Goal: Task Accomplishment & Management: Use online tool/utility

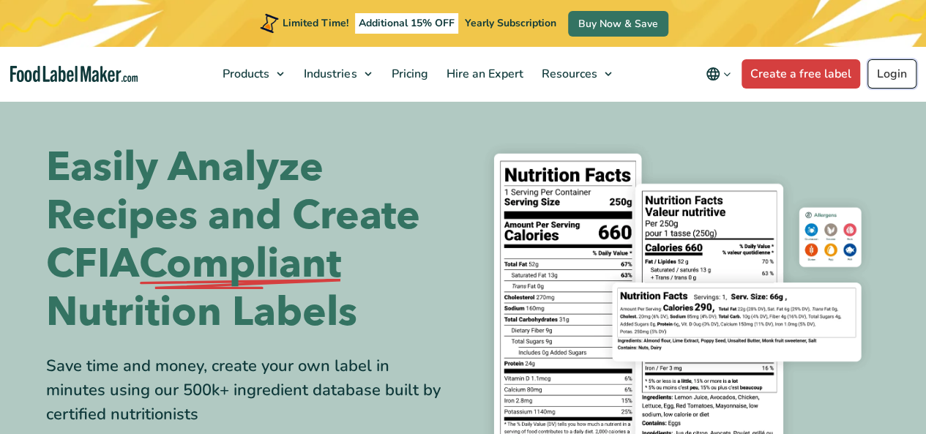
click at [890, 70] on link "Login" at bounding box center [891, 73] width 49 height 29
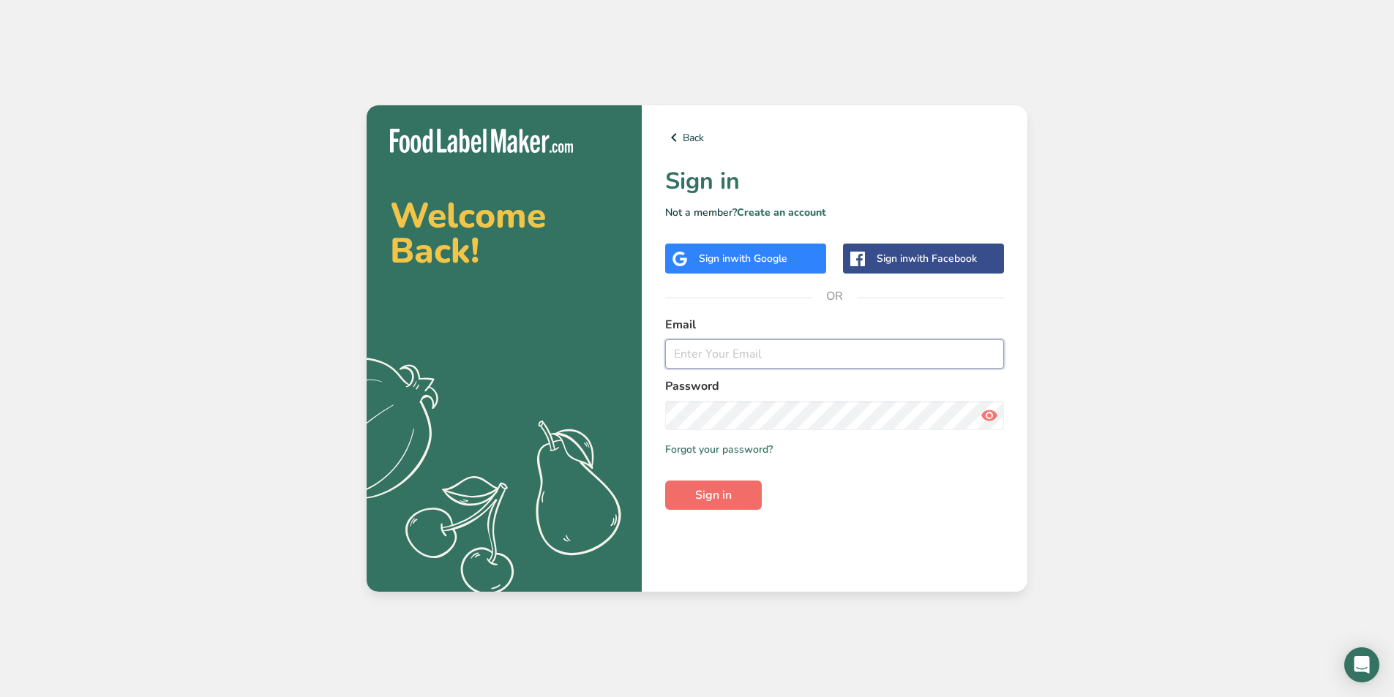
type input "[EMAIL_ADDRESS][DOMAIN_NAME]"
click at [687, 433] on button "Sign in" at bounding box center [713, 495] width 97 height 29
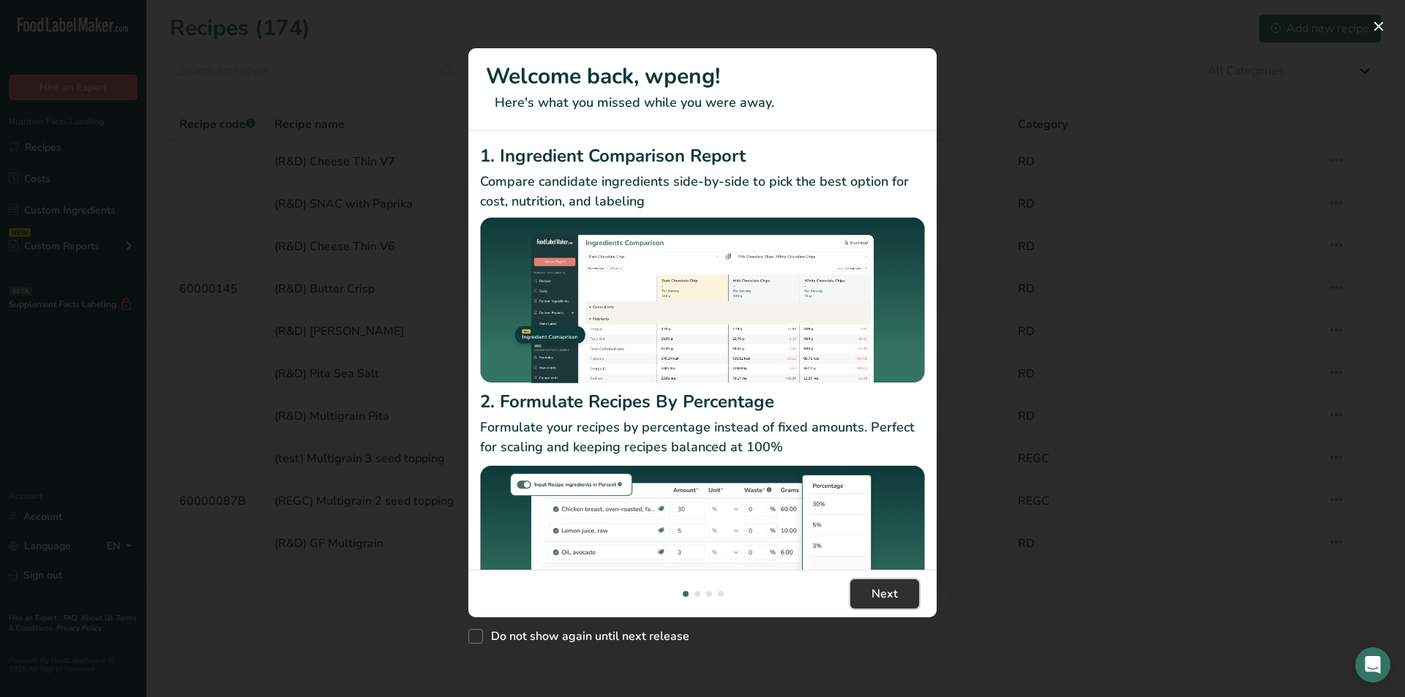
click at [884, 433] on span "Next" at bounding box center [884, 594] width 26 height 18
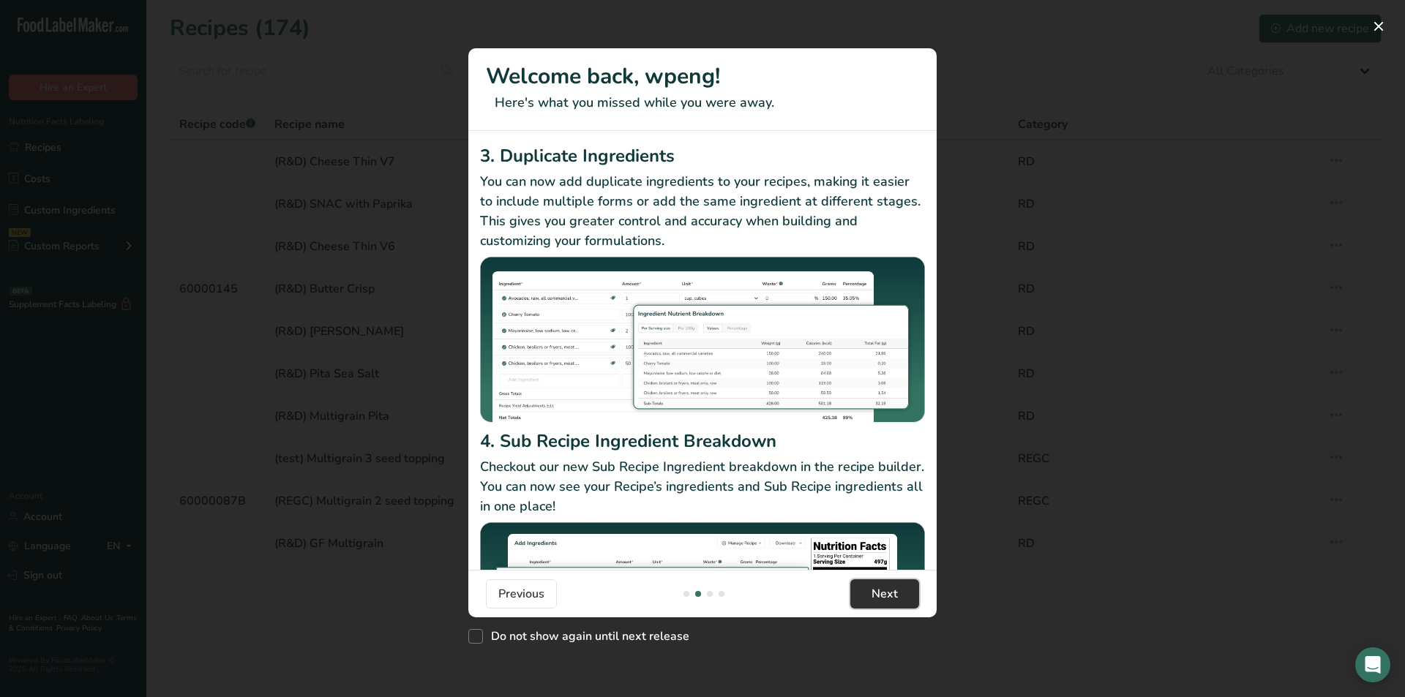
click at [884, 433] on span "Next" at bounding box center [884, 594] width 26 height 18
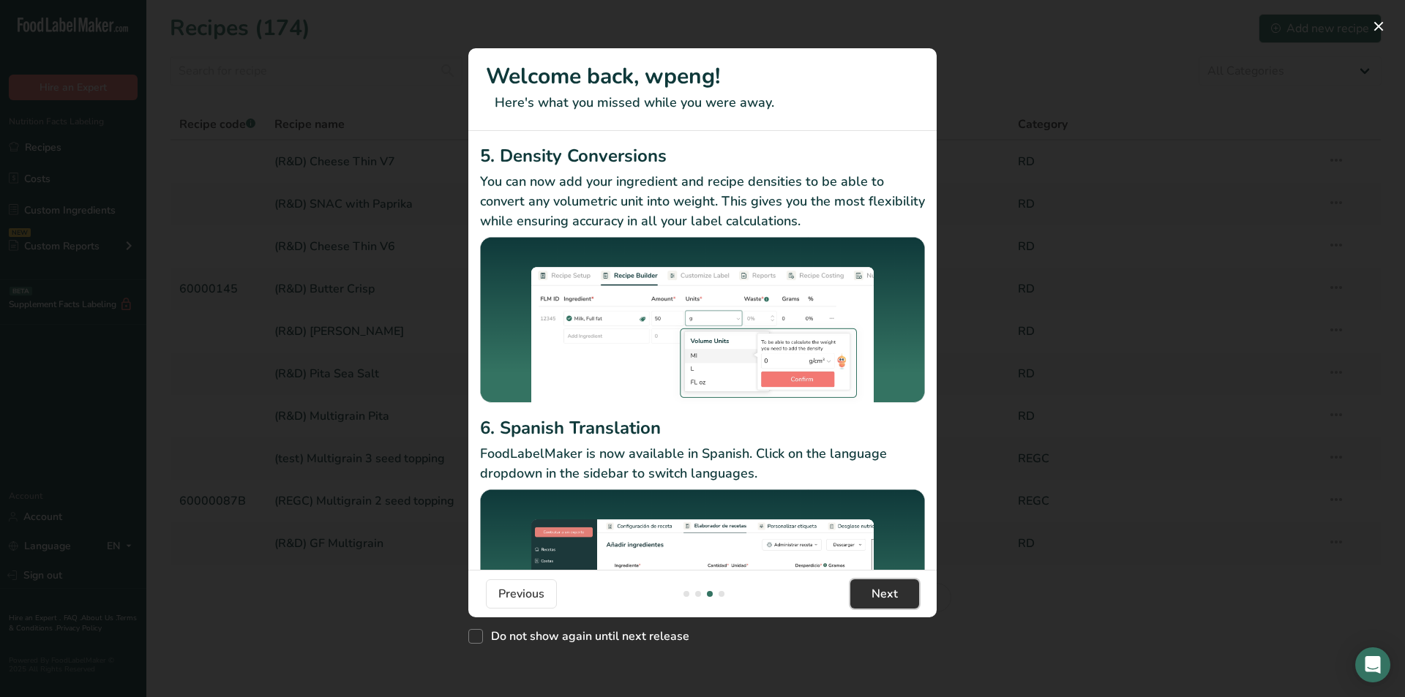
click at [884, 433] on span "Next" at bounding box center [884, 594] width 26 height 18
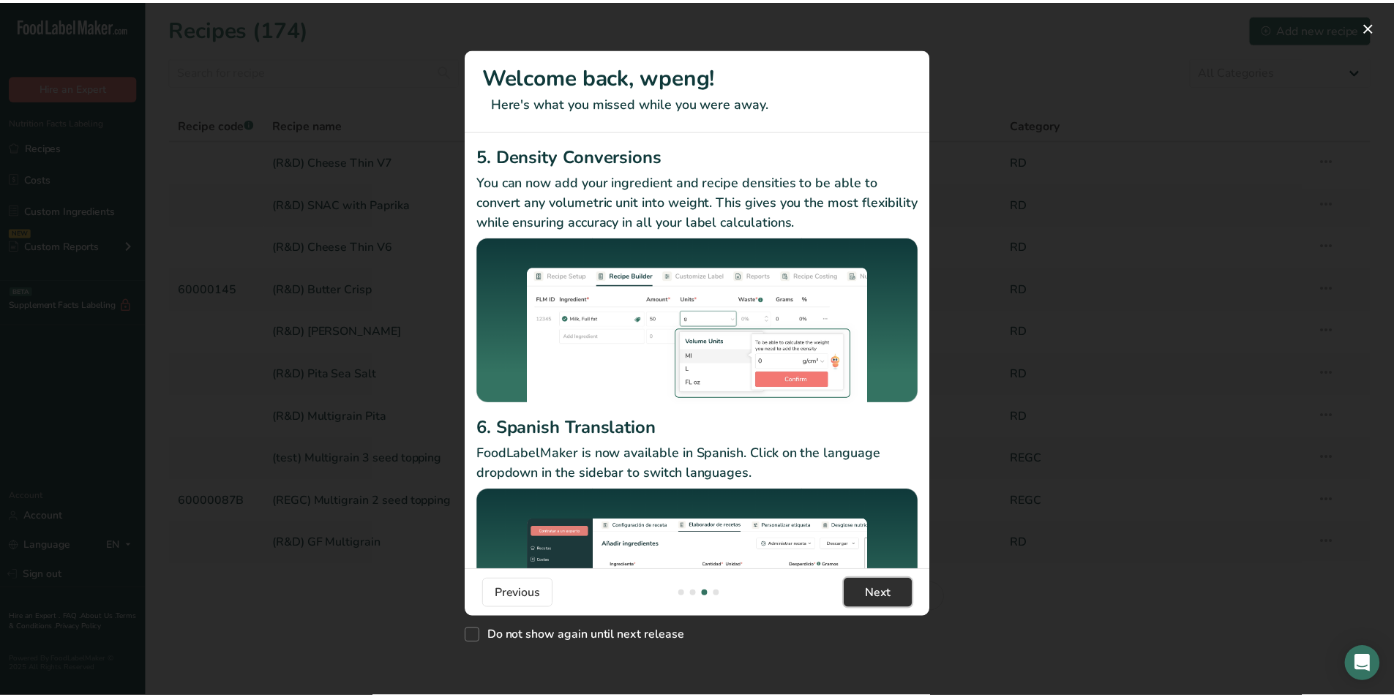
scroll to position [0, 1405]
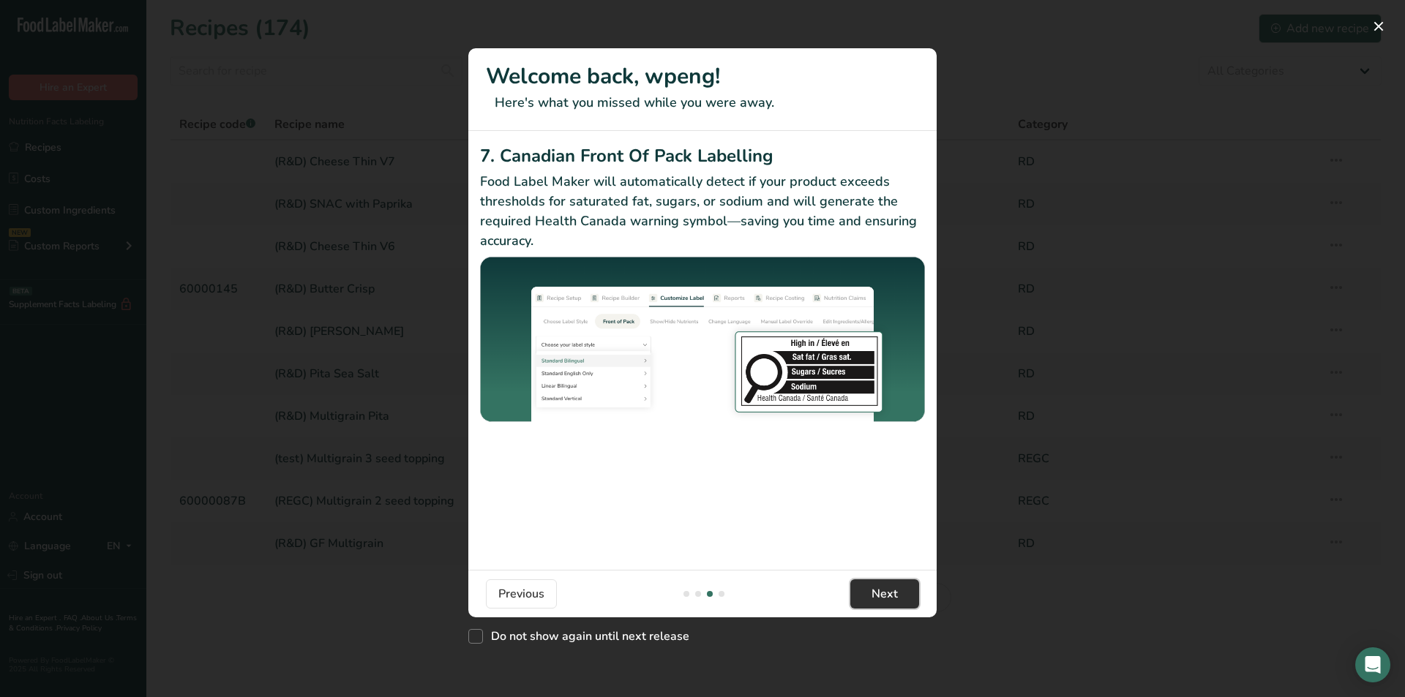
click at [884, 433] on span "Next" at bounding box center [884, 594] width 26 height 18
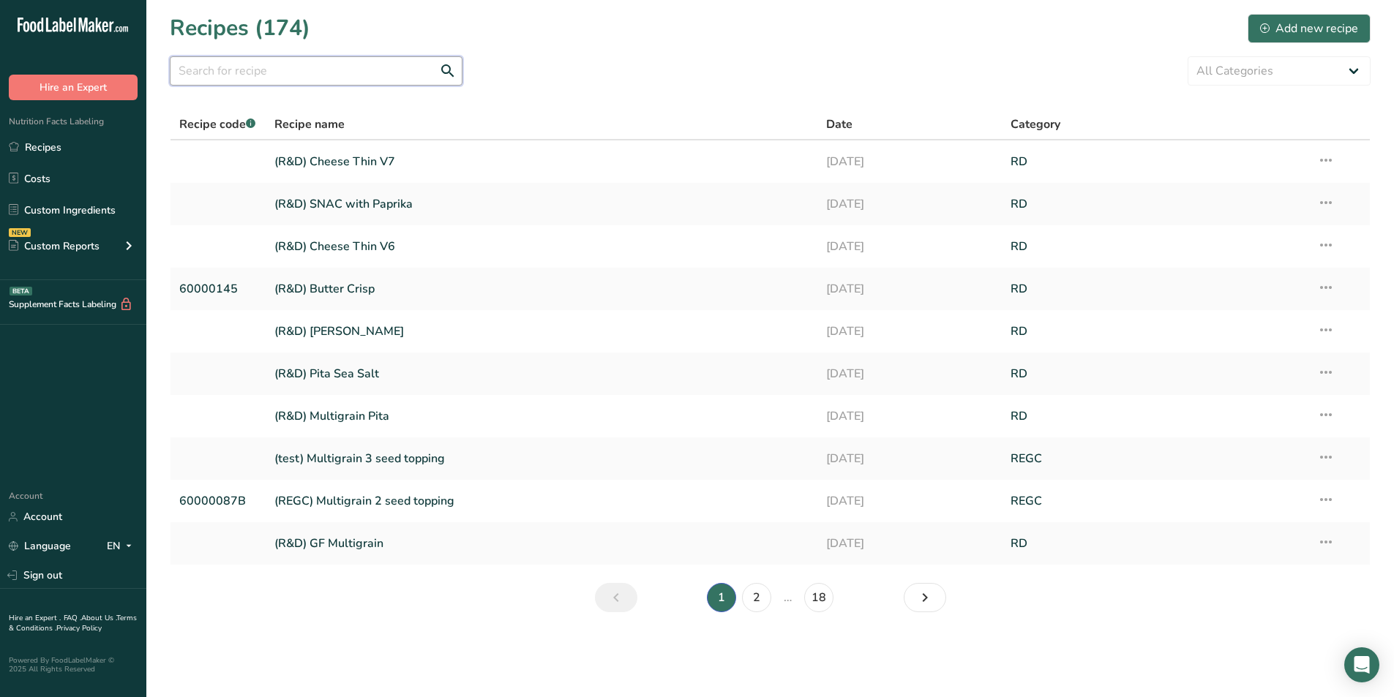
click at [311, 75] on input "text" at bounding box center [316, 70] width 293 height 29
type input "38"
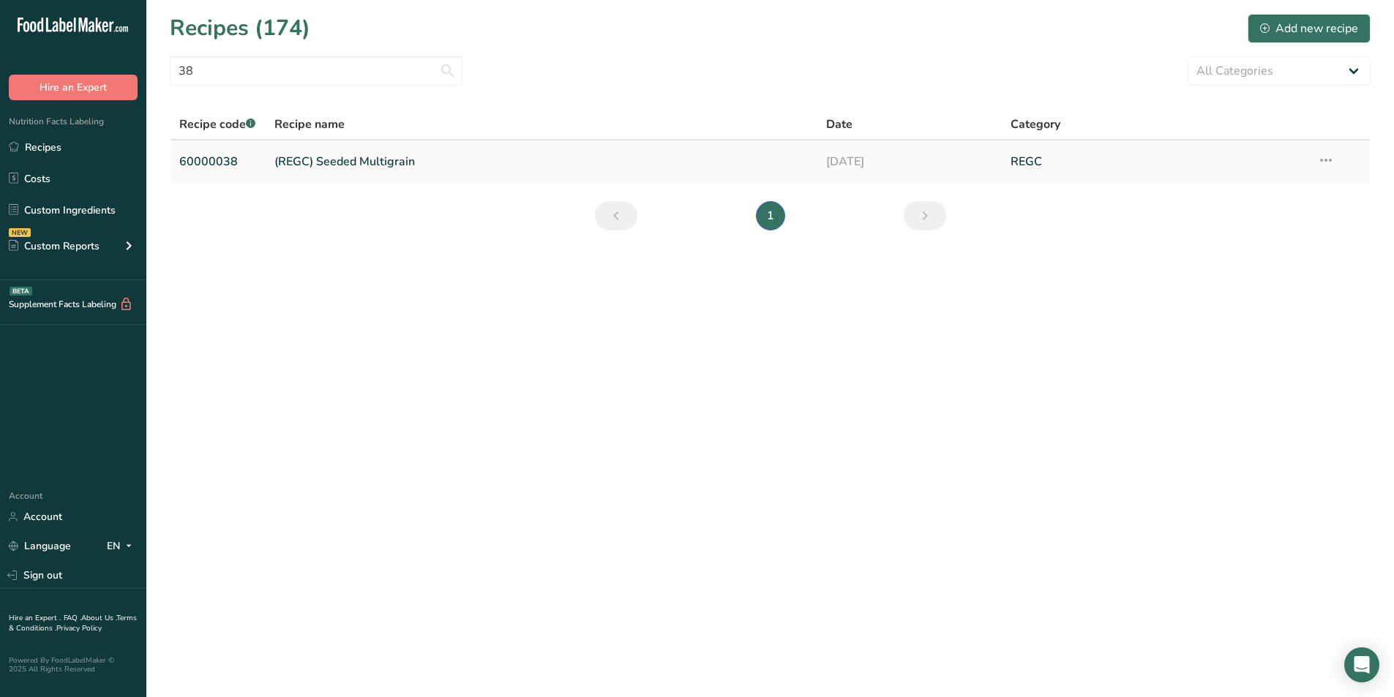
click at [331, 158] on link "(REGC) Seeded Multigrain" at bounding box center [541, 161] width 535 height 31
